Goal: Find specific page/section: Find specific page/section

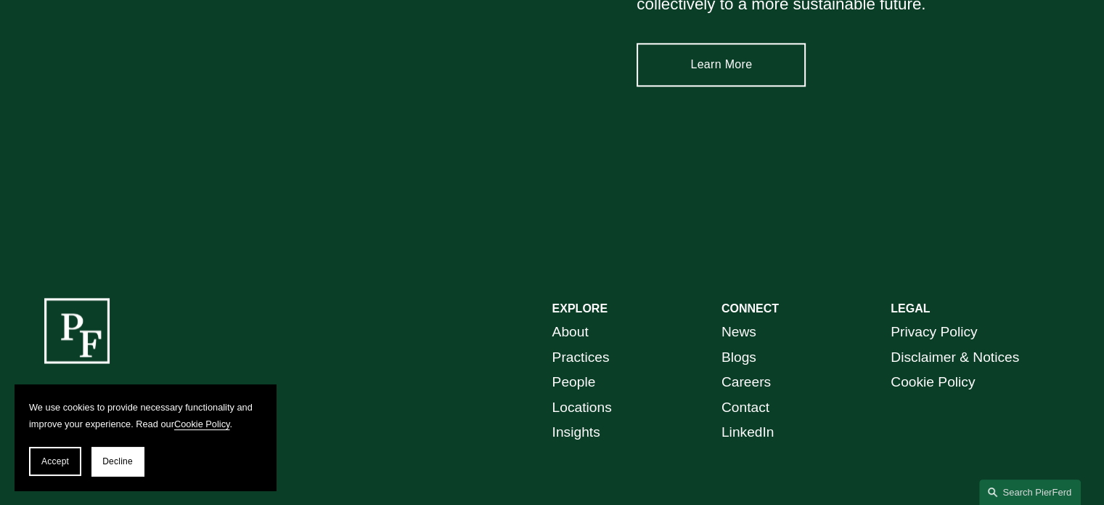
scroll to position [2178, 0]
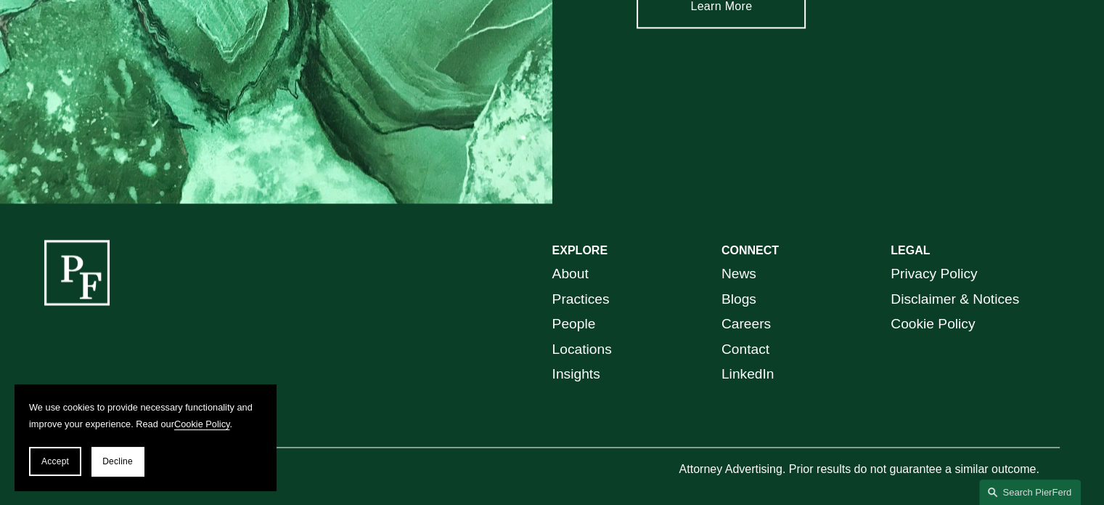
click at [573, 325] on link "People" at bounding box center [575, 324] width 44 height 25
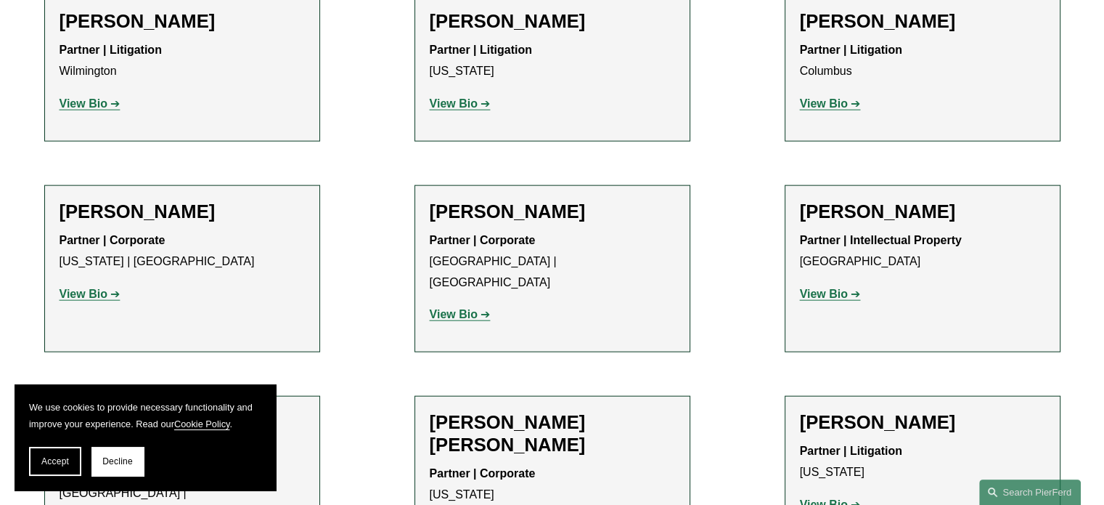
scroll to position [3413, 0]
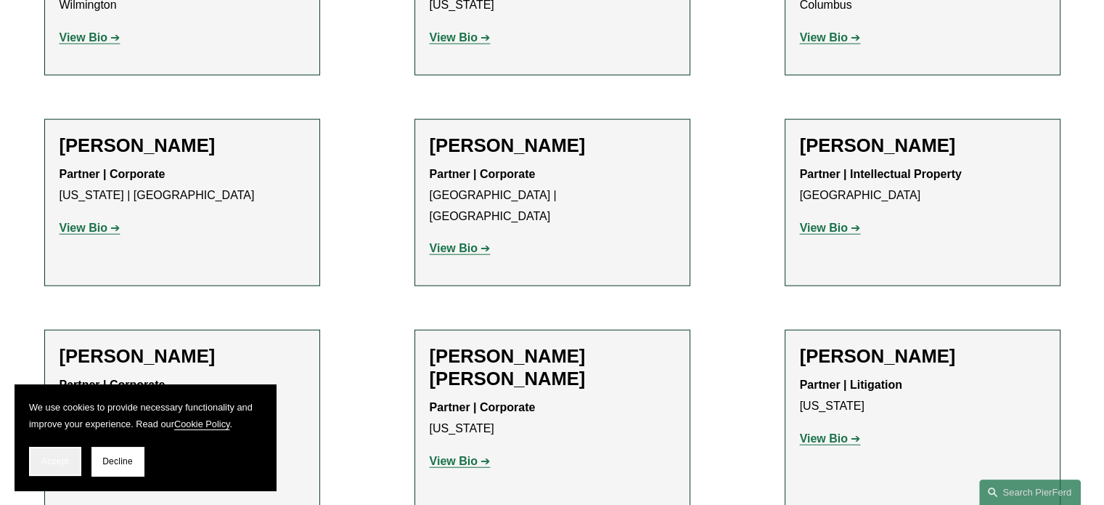
click at [64, 455] on button "Accept" at bounding box center [55, 461] width 52 height 29
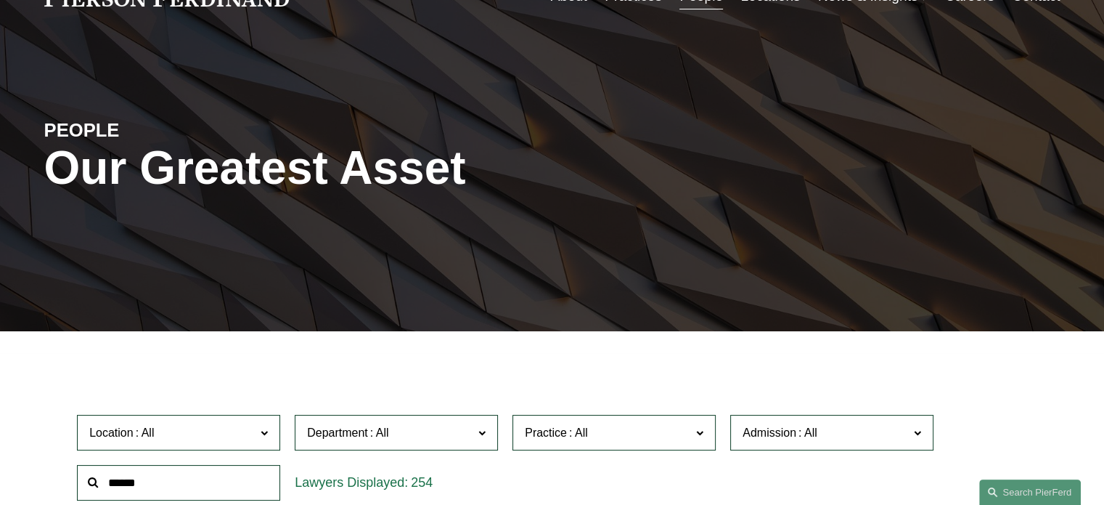
scroll to position [0, 0]
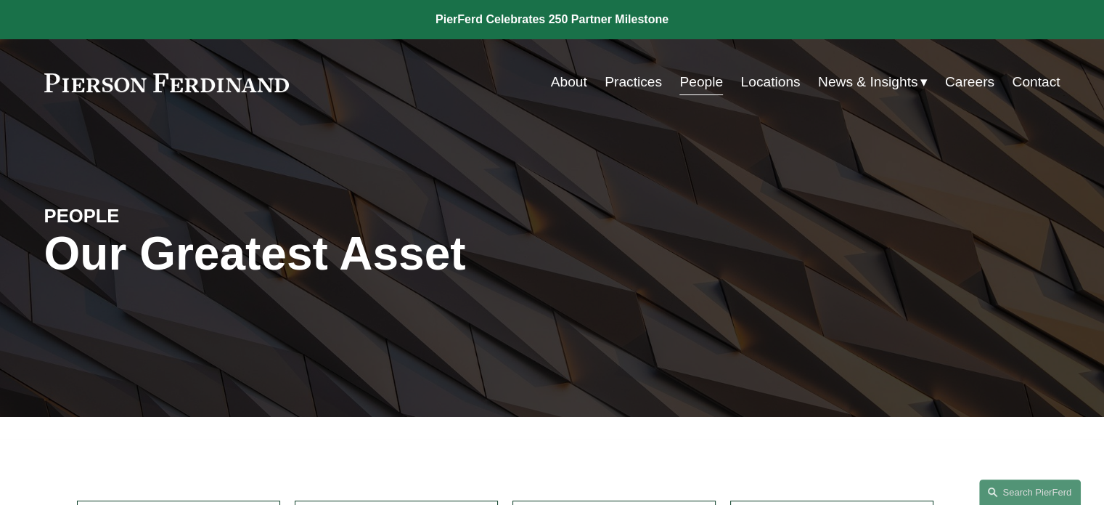
click at [567, 82] on link "About" at bounding box center [569, 82] width 36 height 28
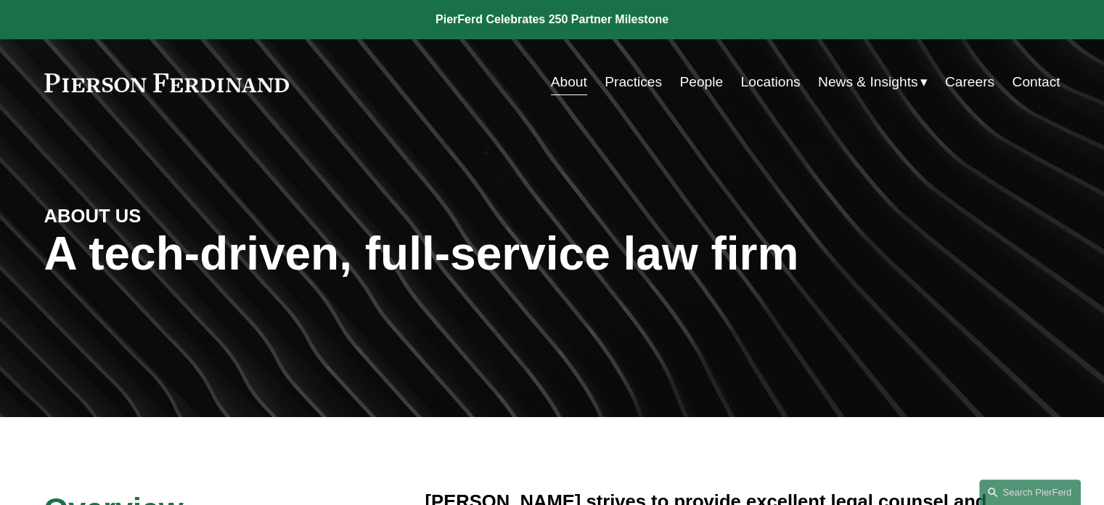
click at [700, 85] on link "People" at bounding box center [702, 82] width 44 height 28
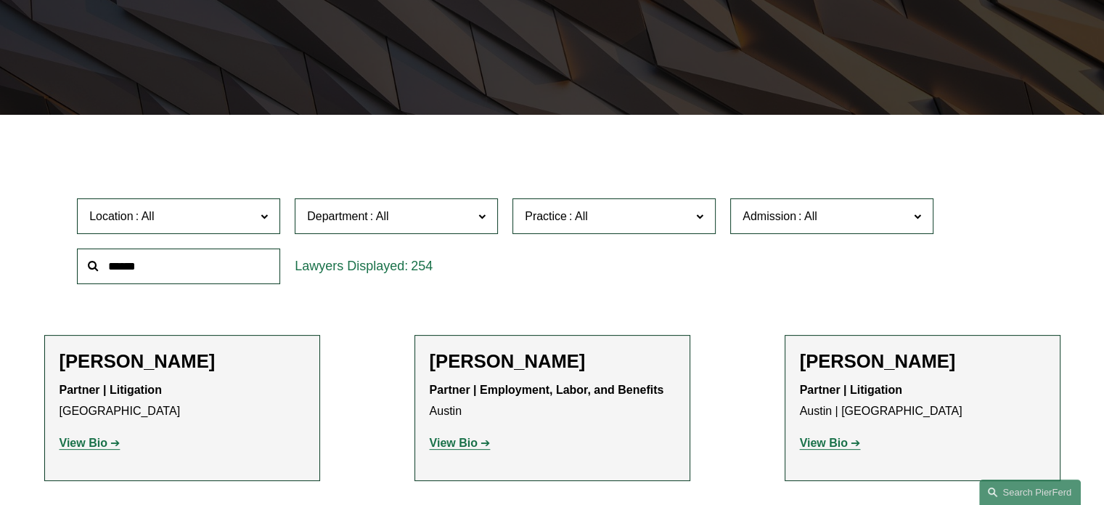
scroll to position [322, 0]
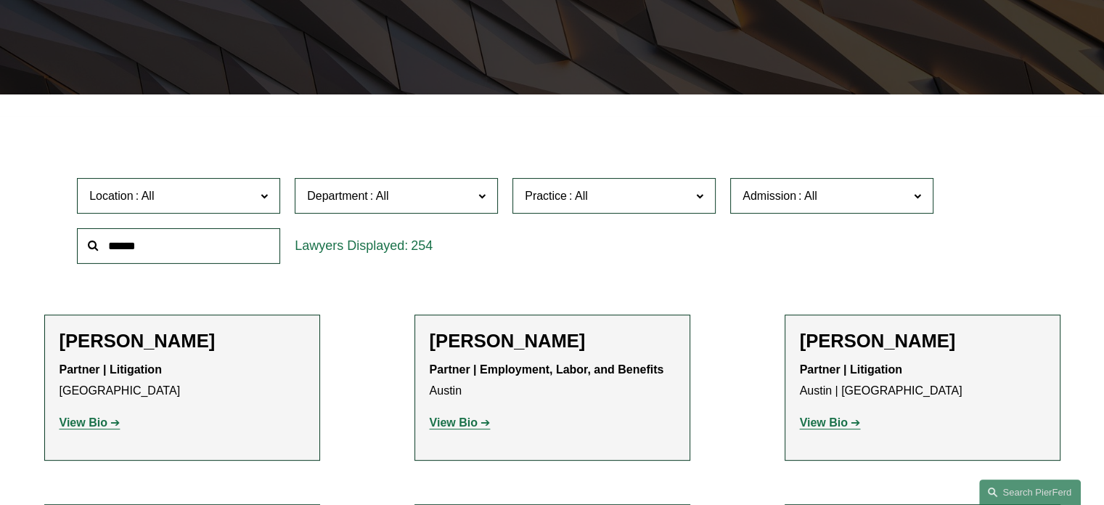
click at [797, 196] on span at bounding box center [808, 196] width 23 height 12
click at [982, 173] on div "Location All Atlanta Austin Boston Charlotte Chicago Cincinnati Cleveland Colum…" at bounding box center [552, 220] width 965 height 99
